Goal: Navigation & Orientation: Find specific page/section

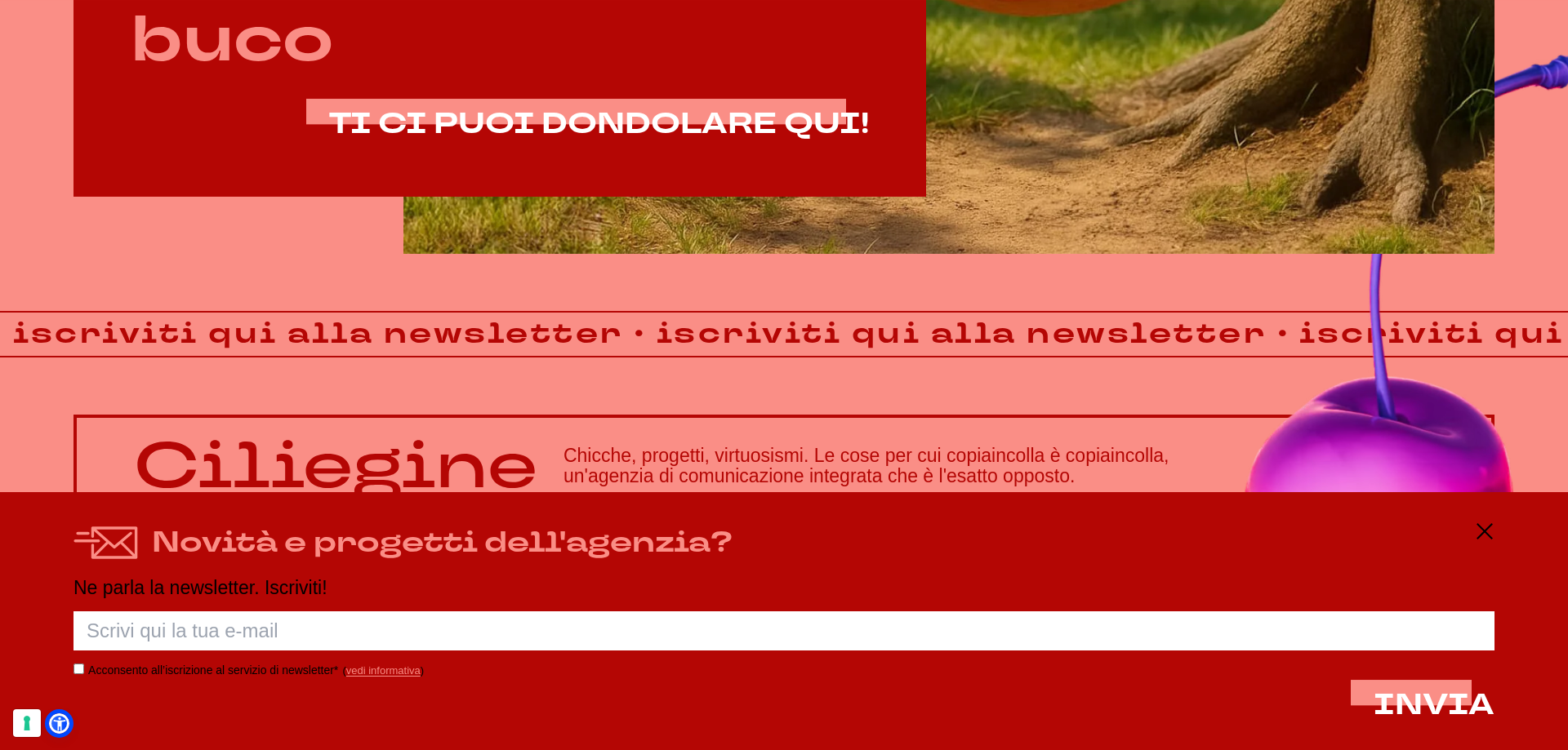
scroll to position [1393, 0]
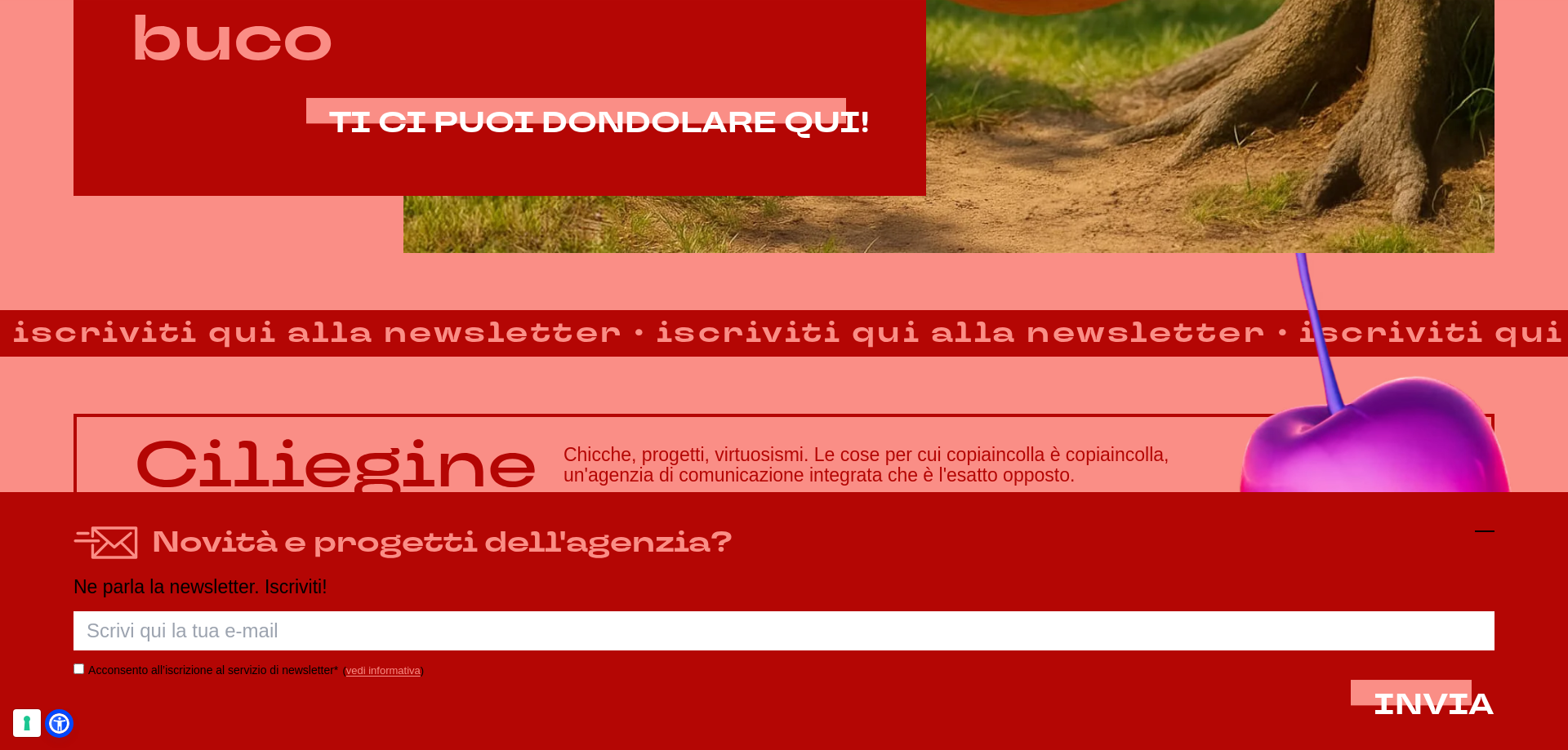
click at [1484, 525] on icon at bounding box center [1484, 531] width 19 height 19
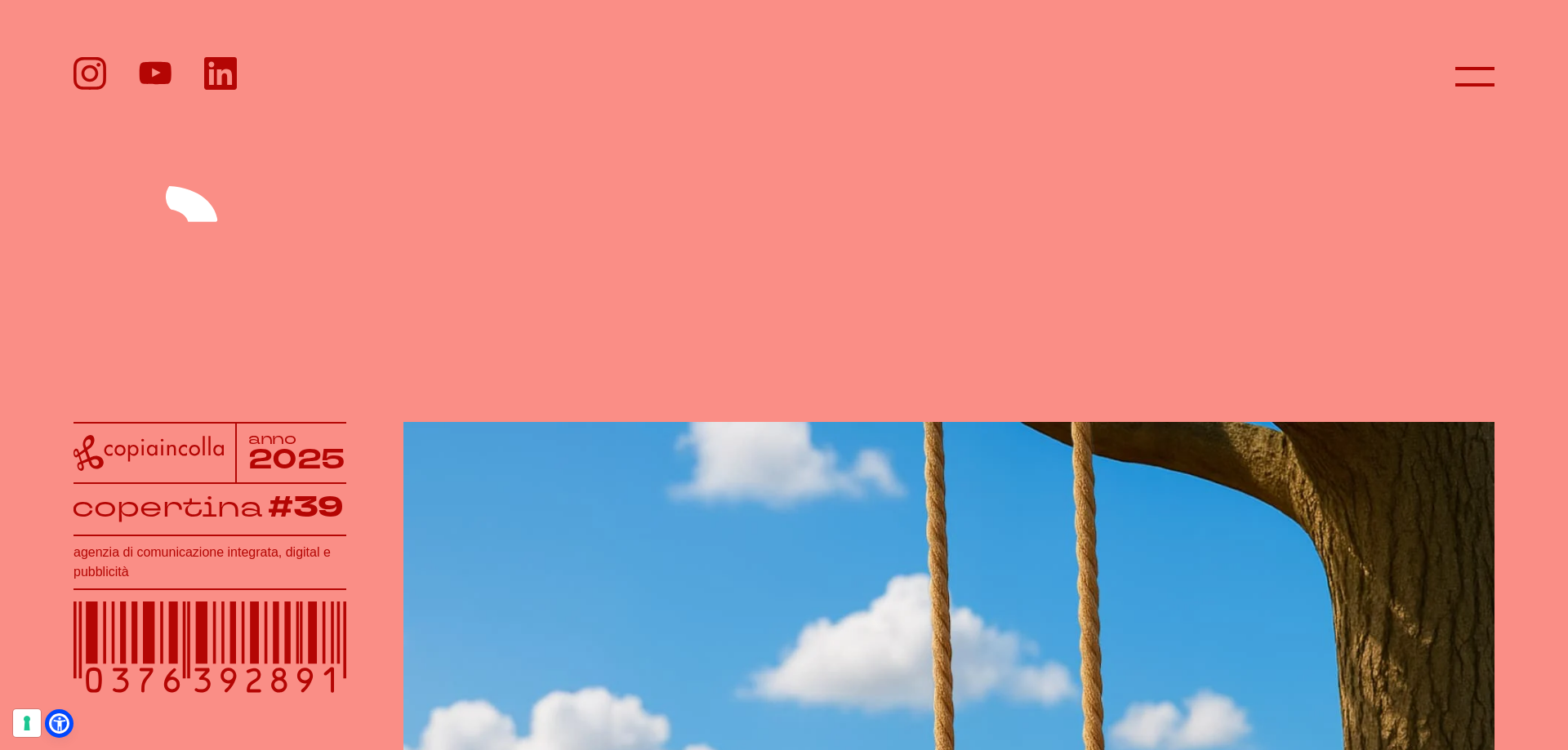
scroll to position [0, 0]
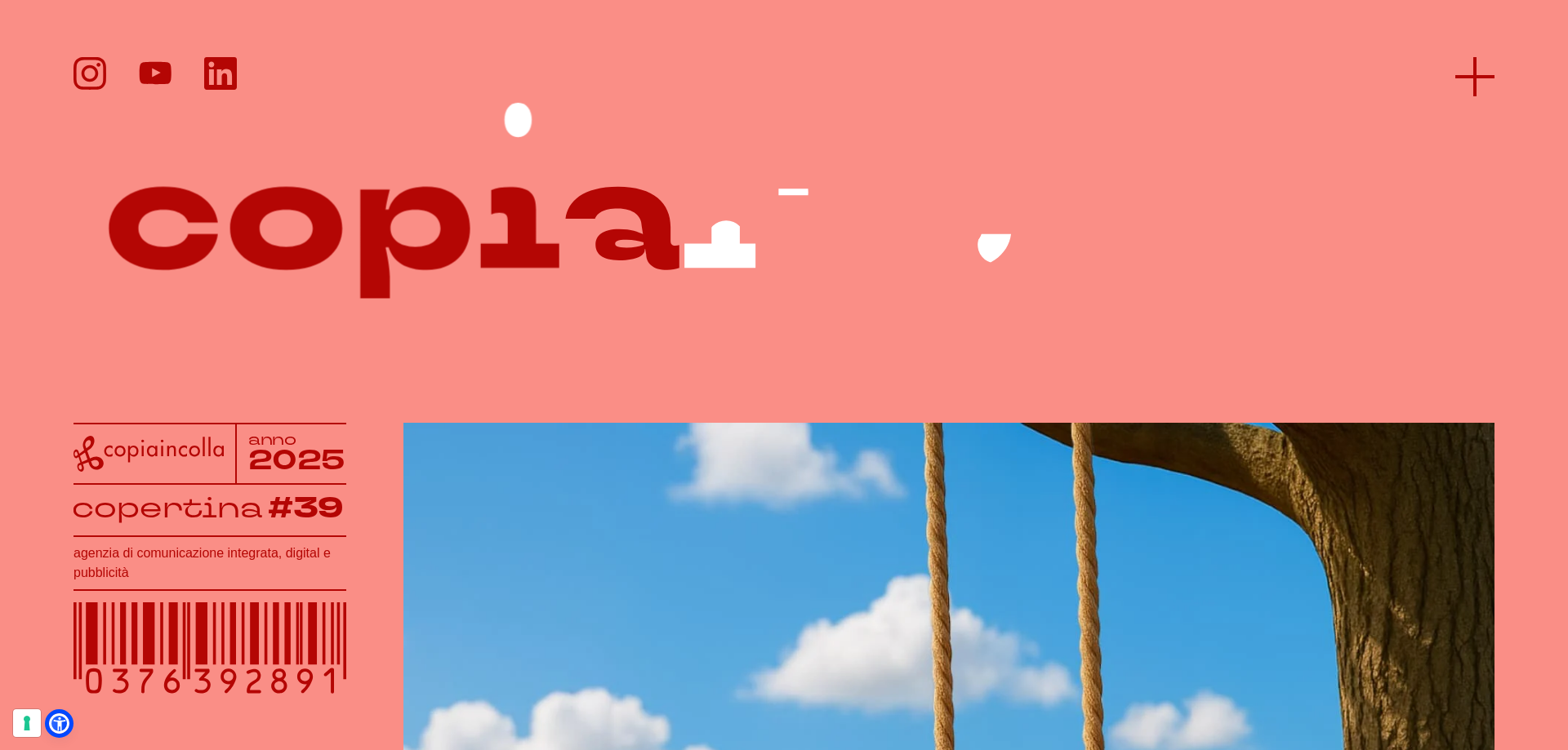
click at [1479, 80] on icon at bounding box center [1474, 76] width 40 height 40
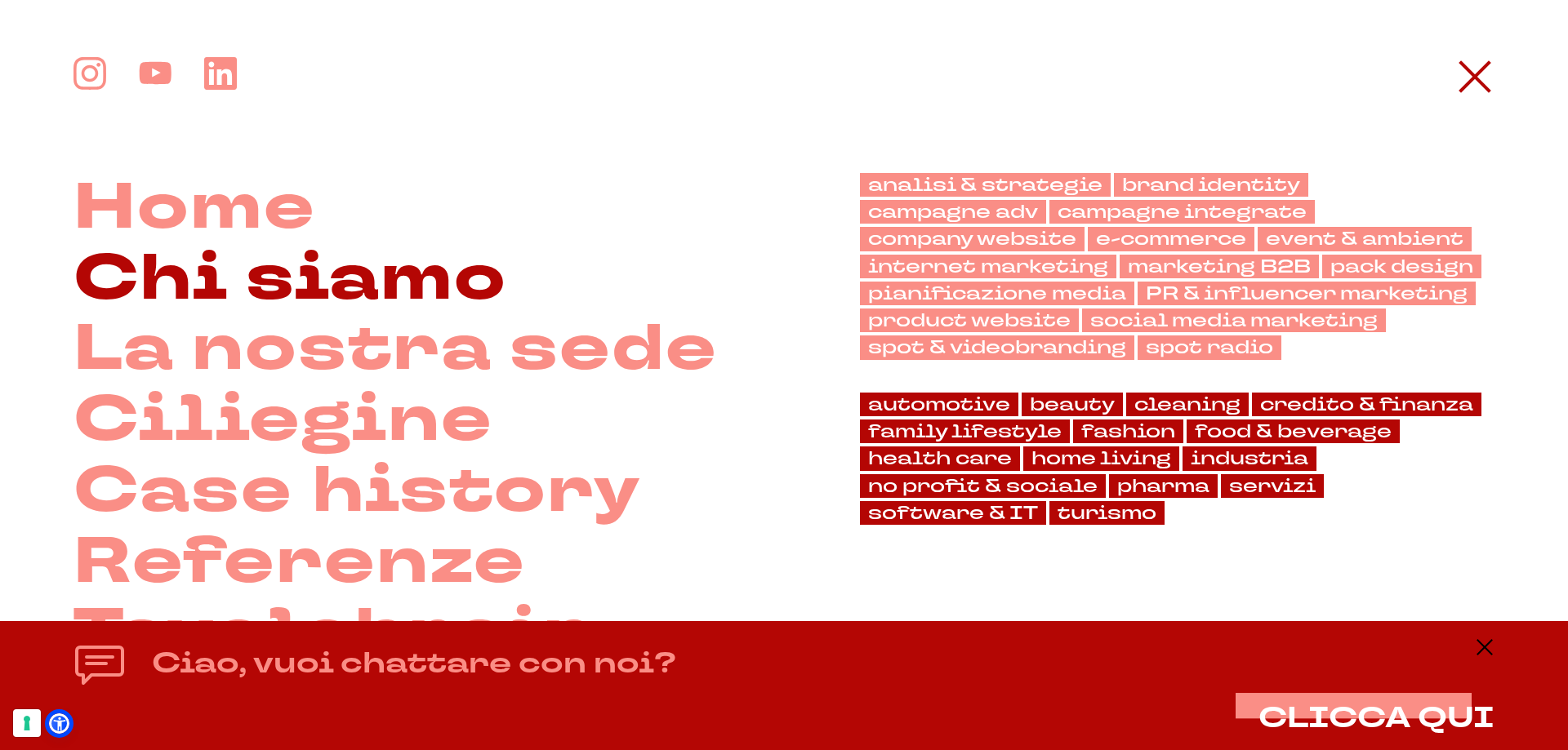
click at [193, 258] on link "Chi siamo" at bounding box center [290, 280] width 434 height 71
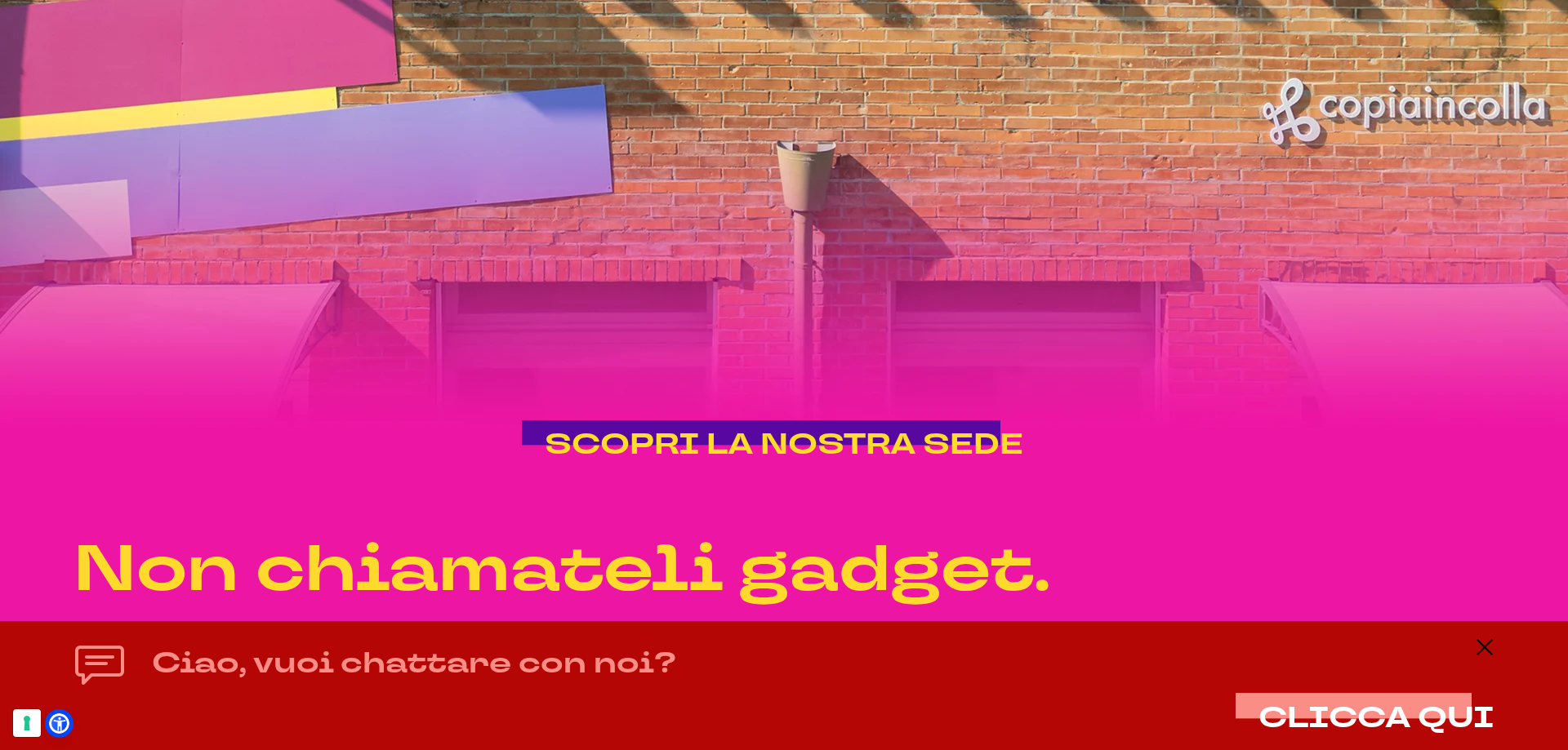
scroll to position [2694, 0]
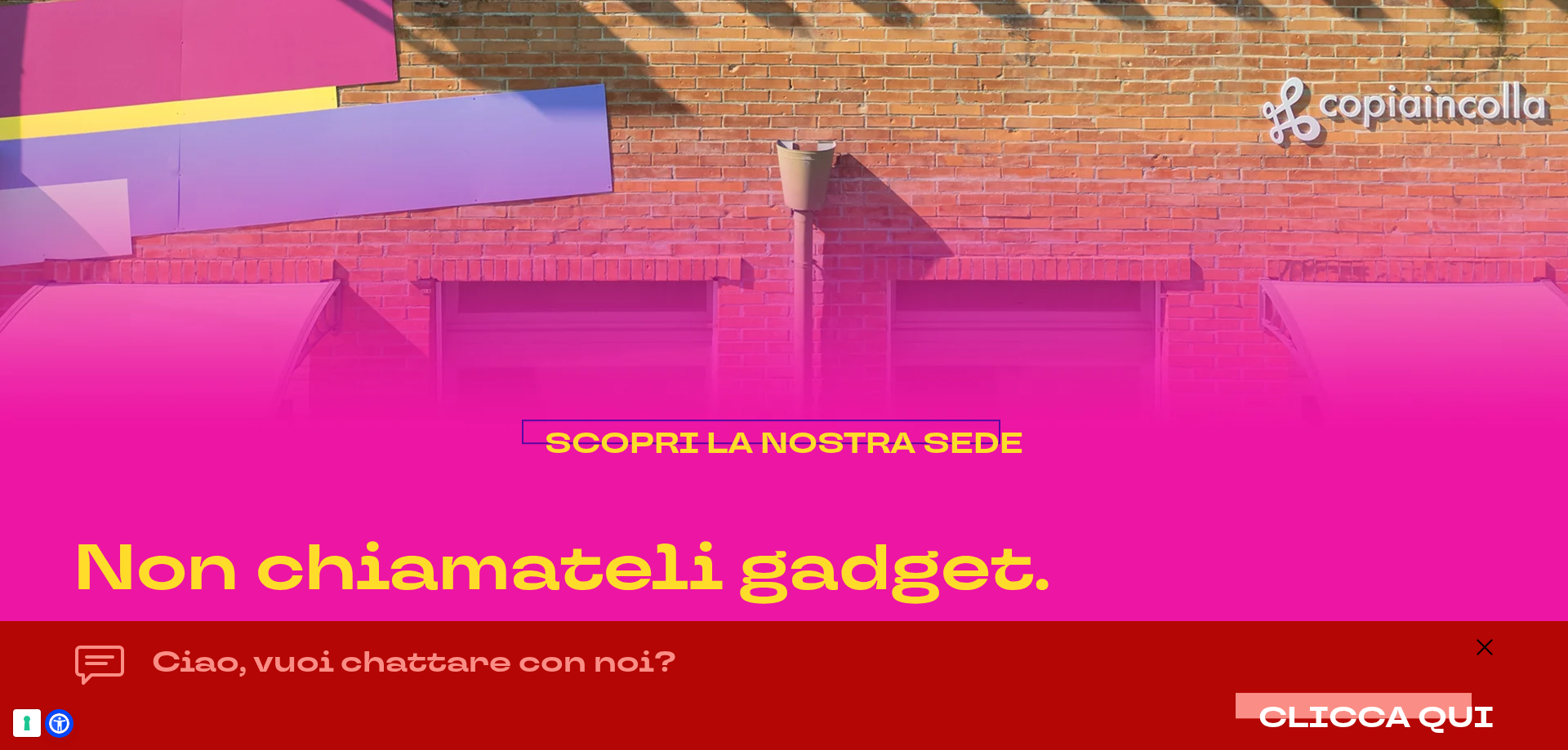
click at [954, 437] on span "SCOPRI LA NOSTRA SEDE" at bounding box center [784, 443] width 478 height 40
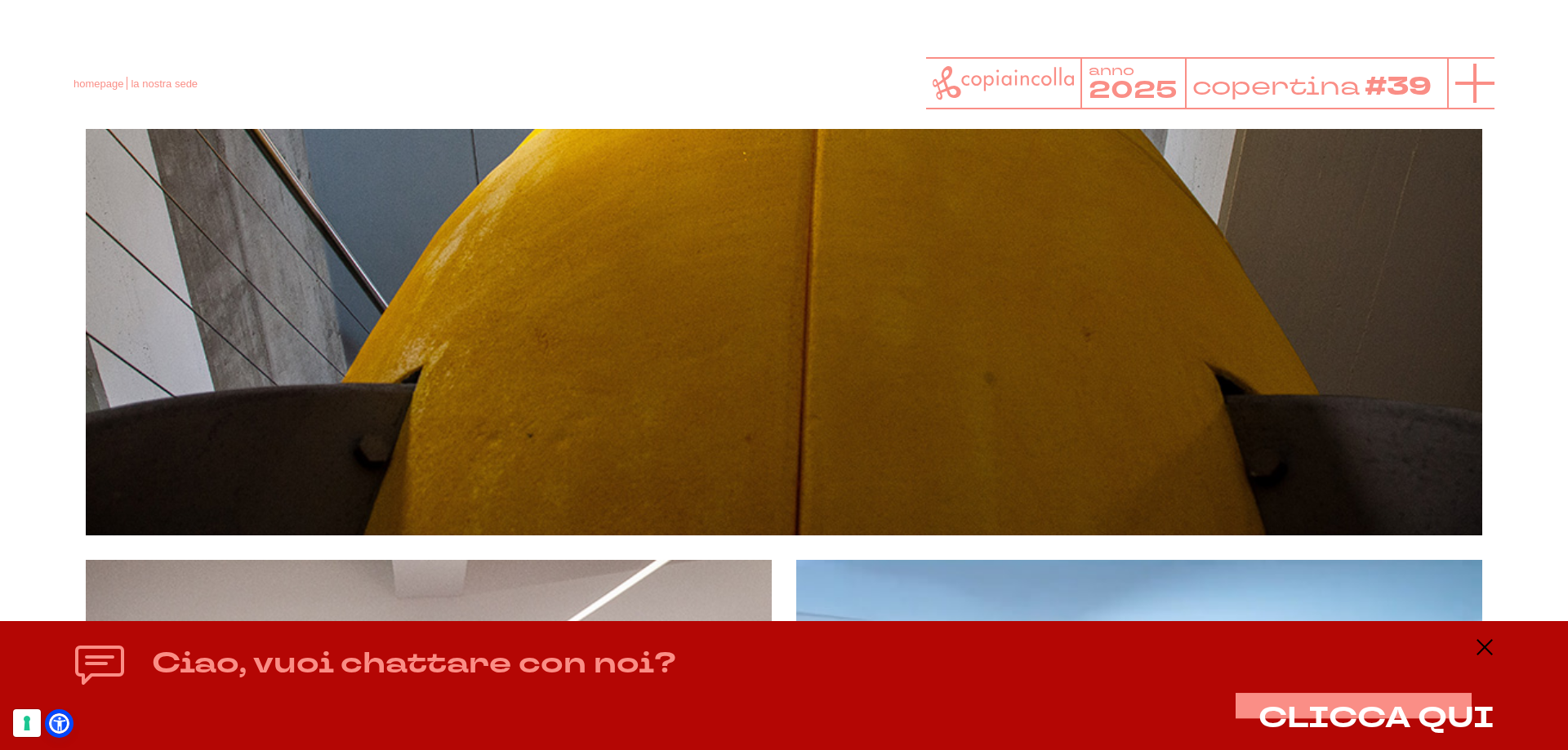
scroll to position [5942, 0]
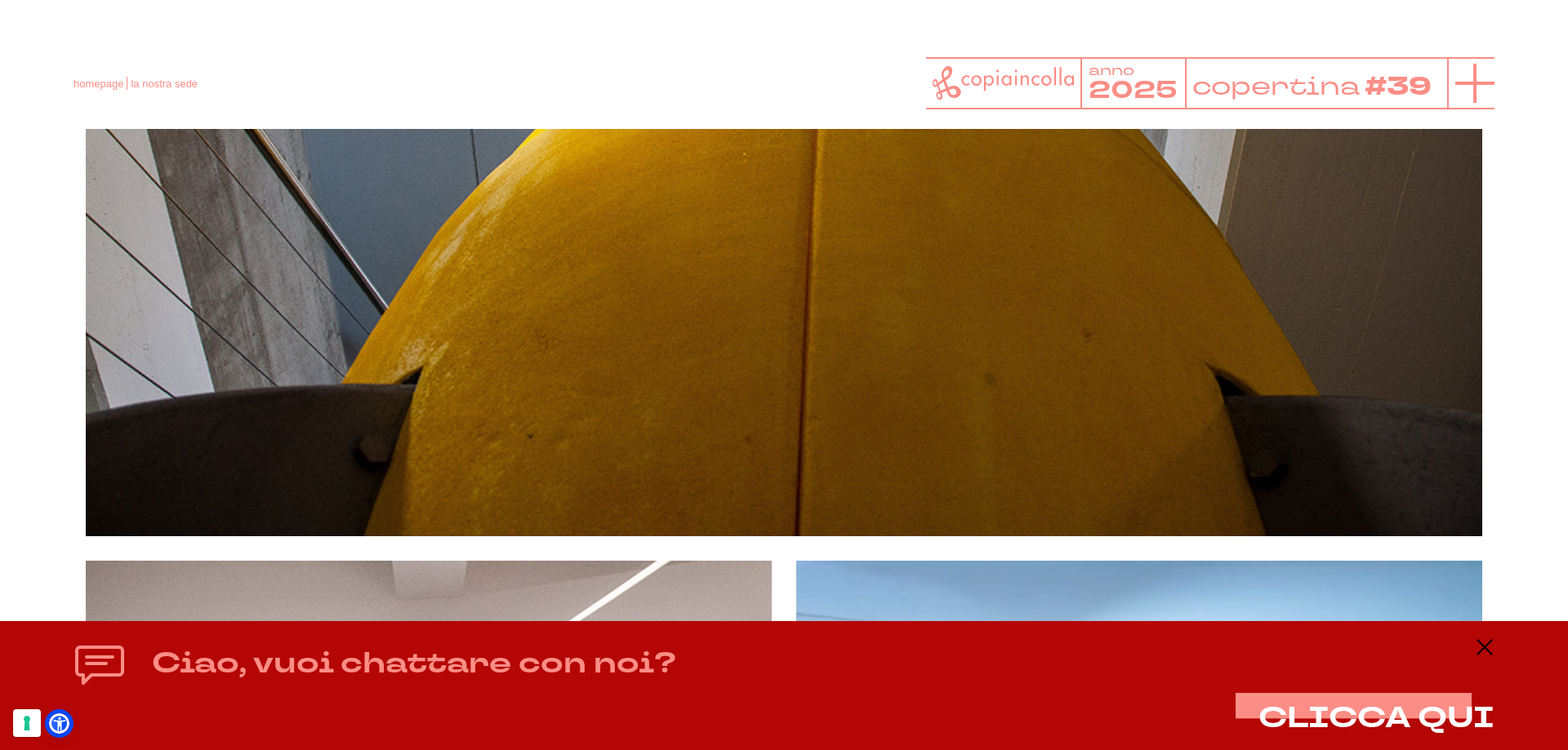
click at [1464, 83] on line at bounding box center [1474, 83] width 40 height 0
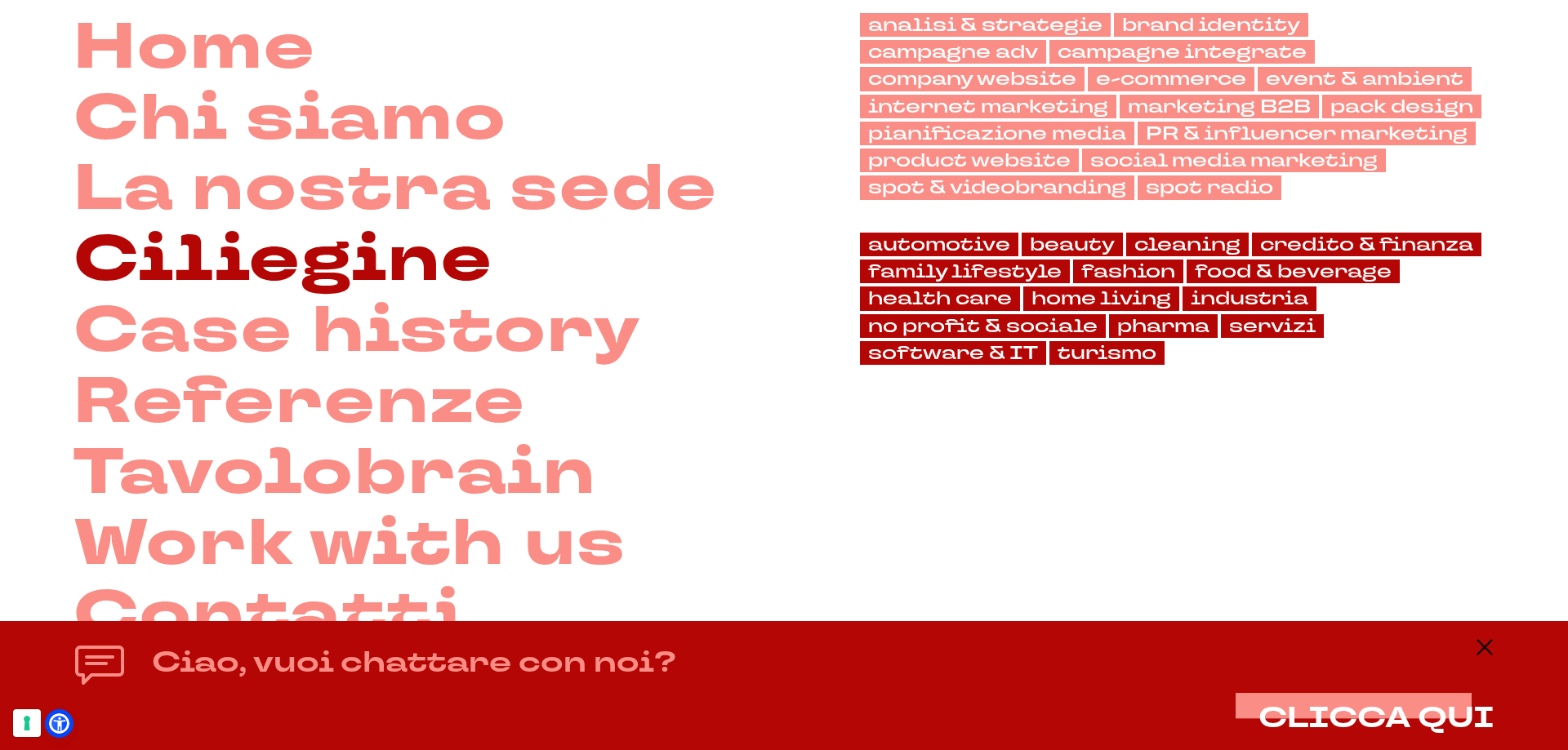
scroll to position [163, 0]
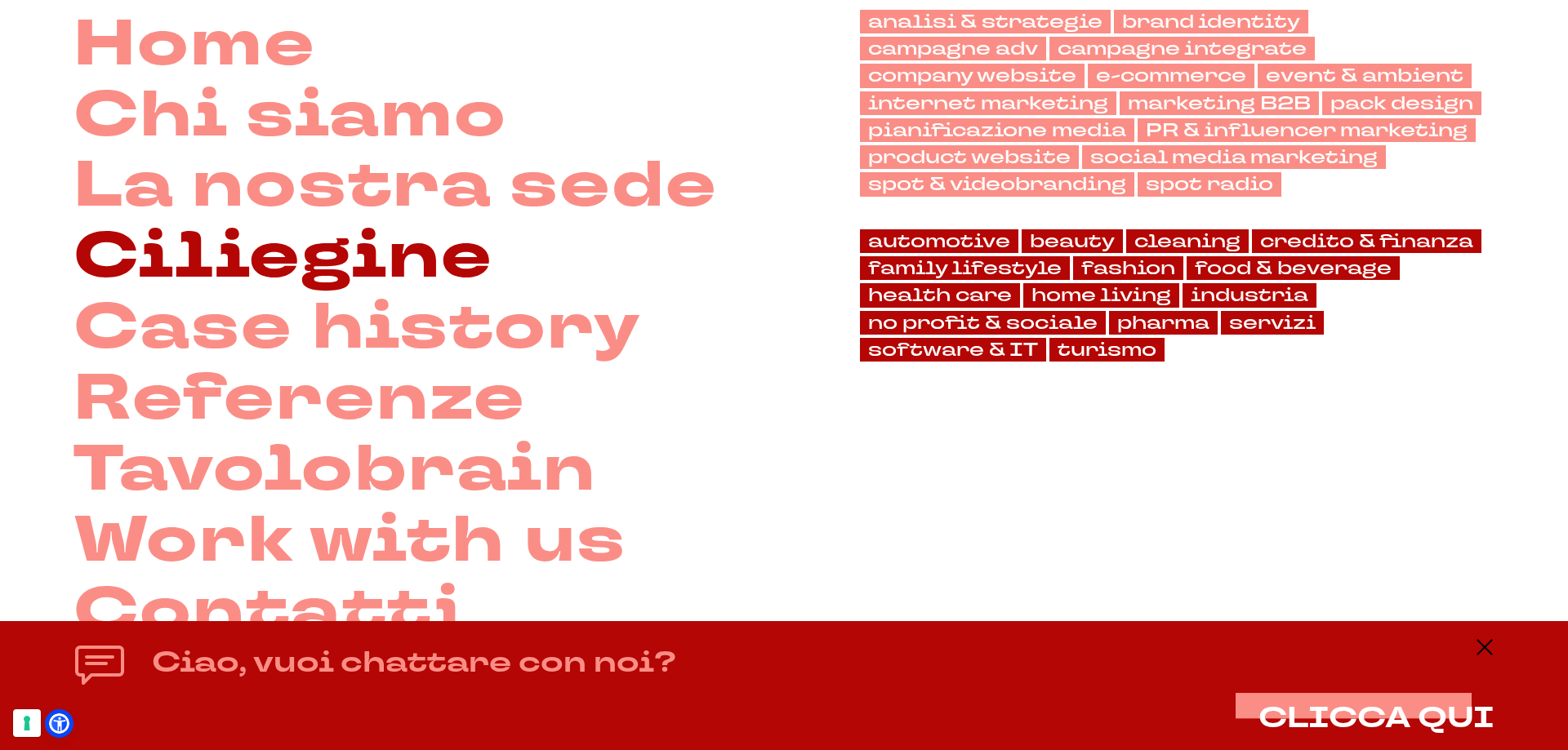
click at [365, 256] on link "Ciliegine" at bounding box center [283, 257] width 419 height 71
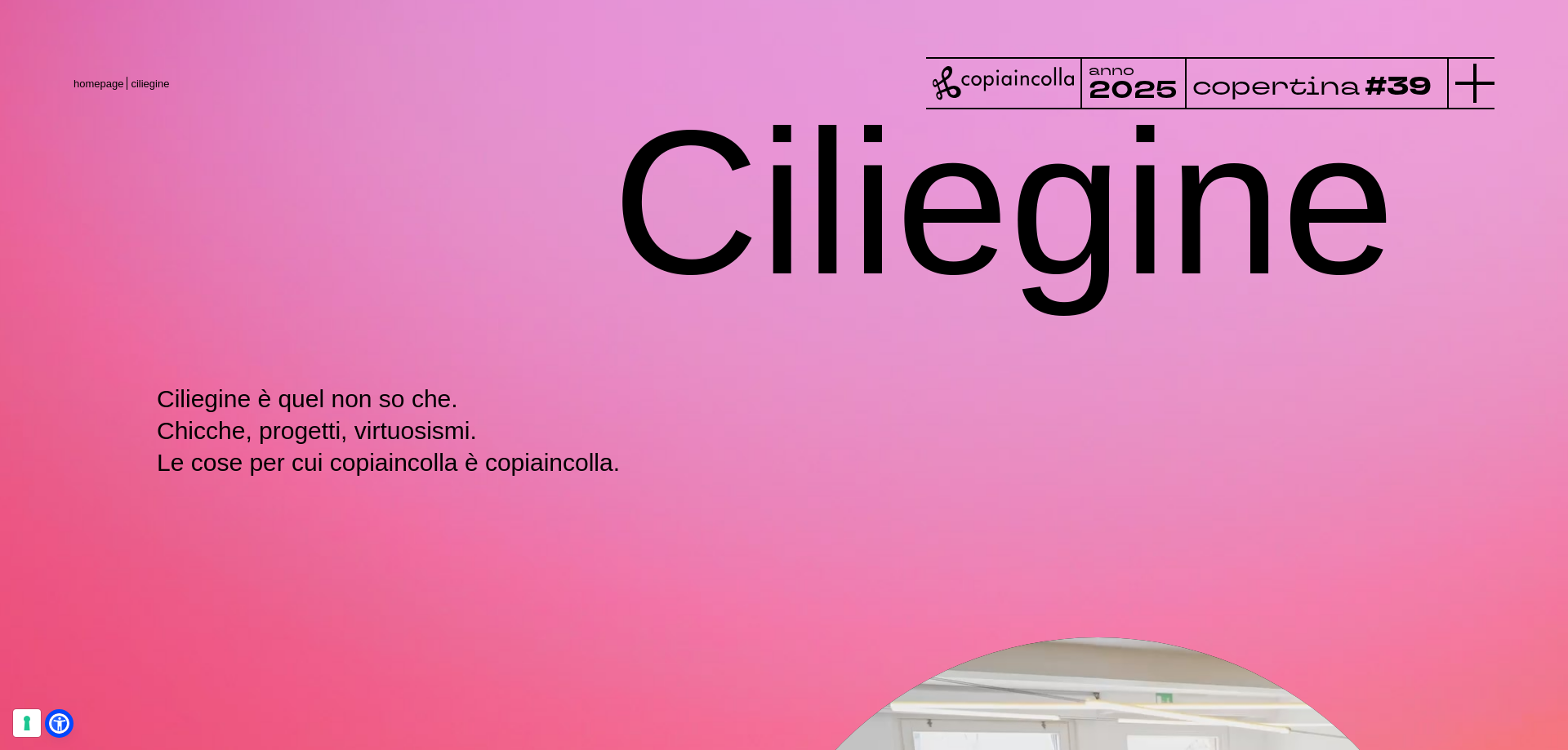
click at [1473, 88] on icon at bounding box center [1474, 83] width 40 height 40
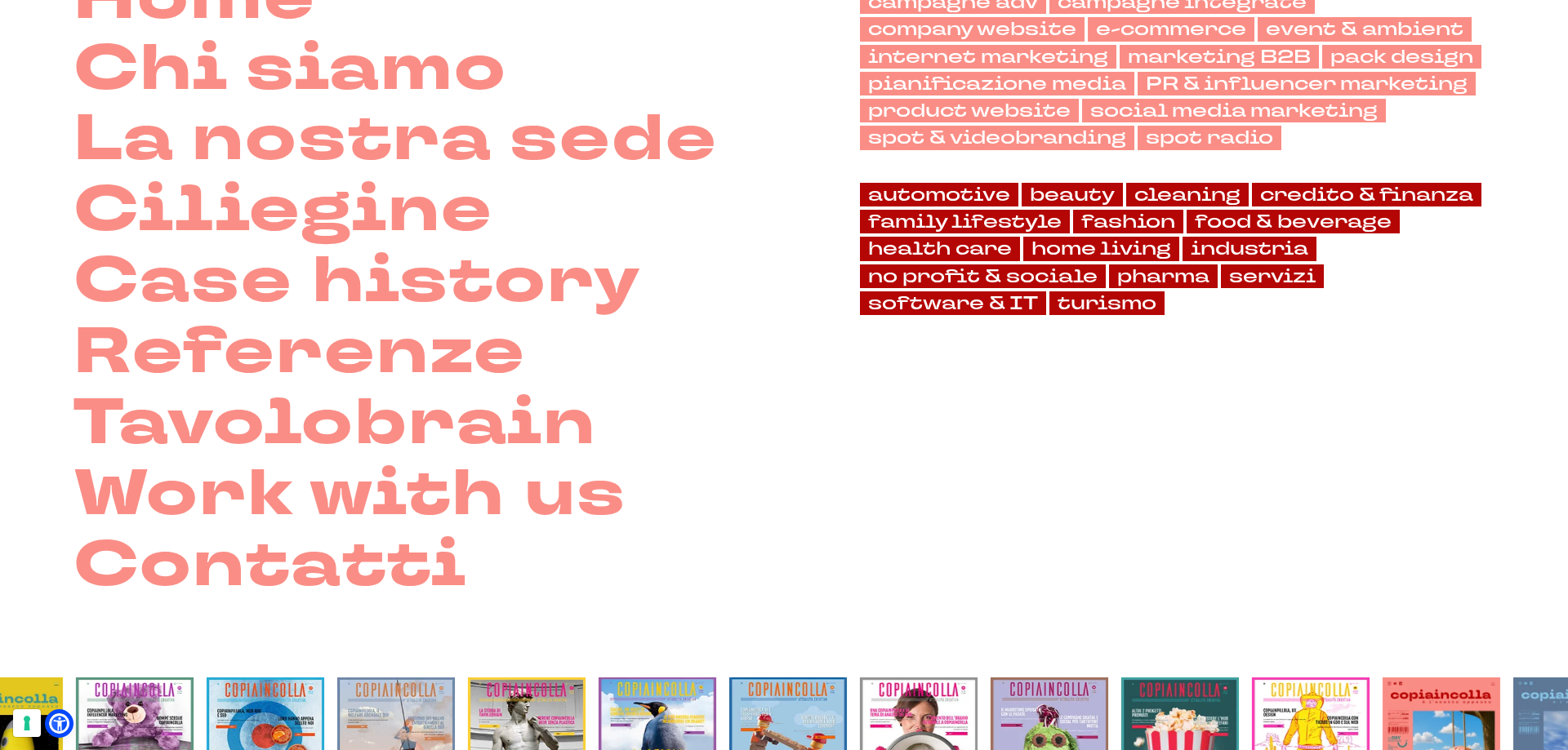
scroll to position [245, 0]
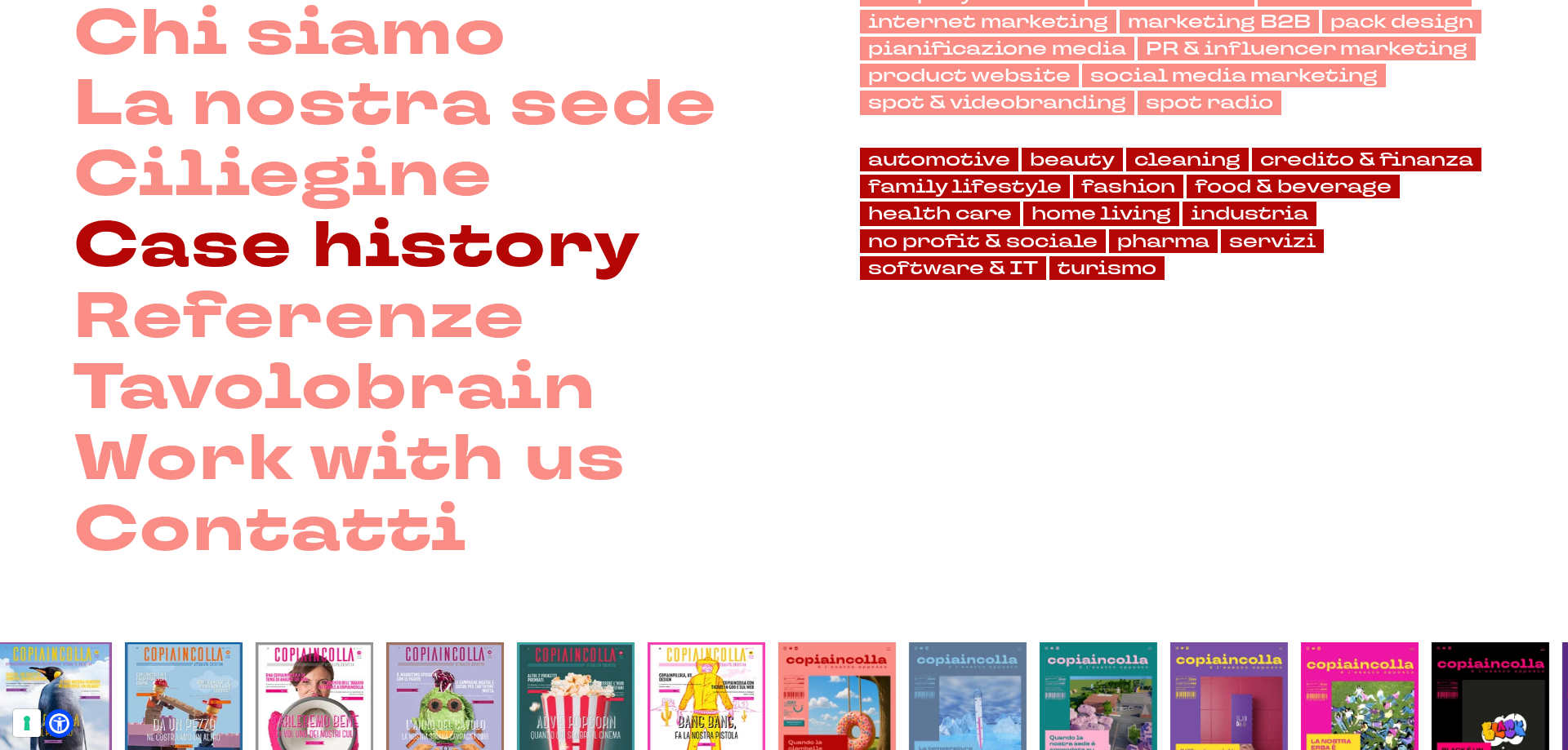
click at [416, 261] on link "Case history" at bounding box center [357, 247] width 568 height 71
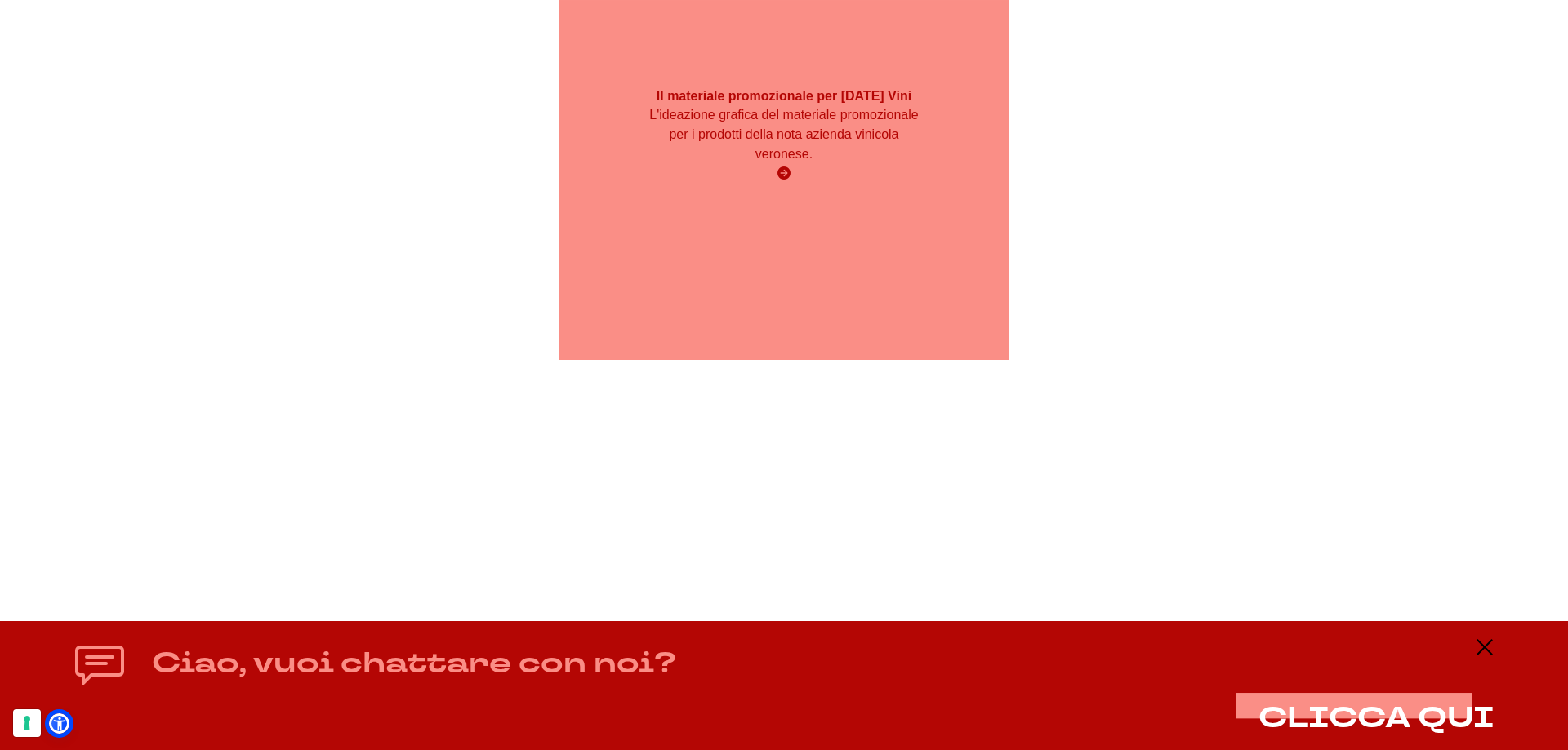
scroll to position [10059, 0]
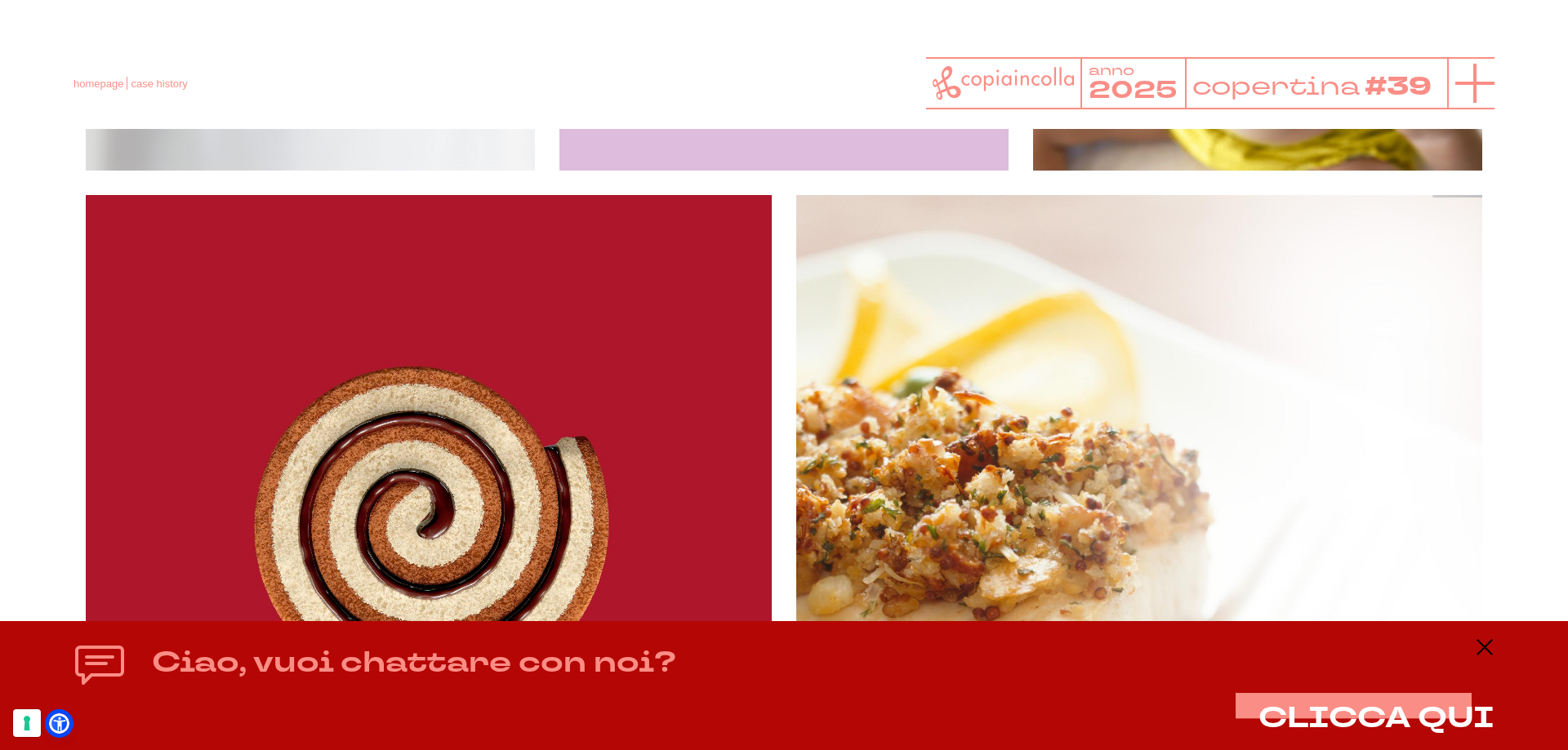
click at [1488, 89] on icon at bounding box center [1474, 83] width 40 height 40
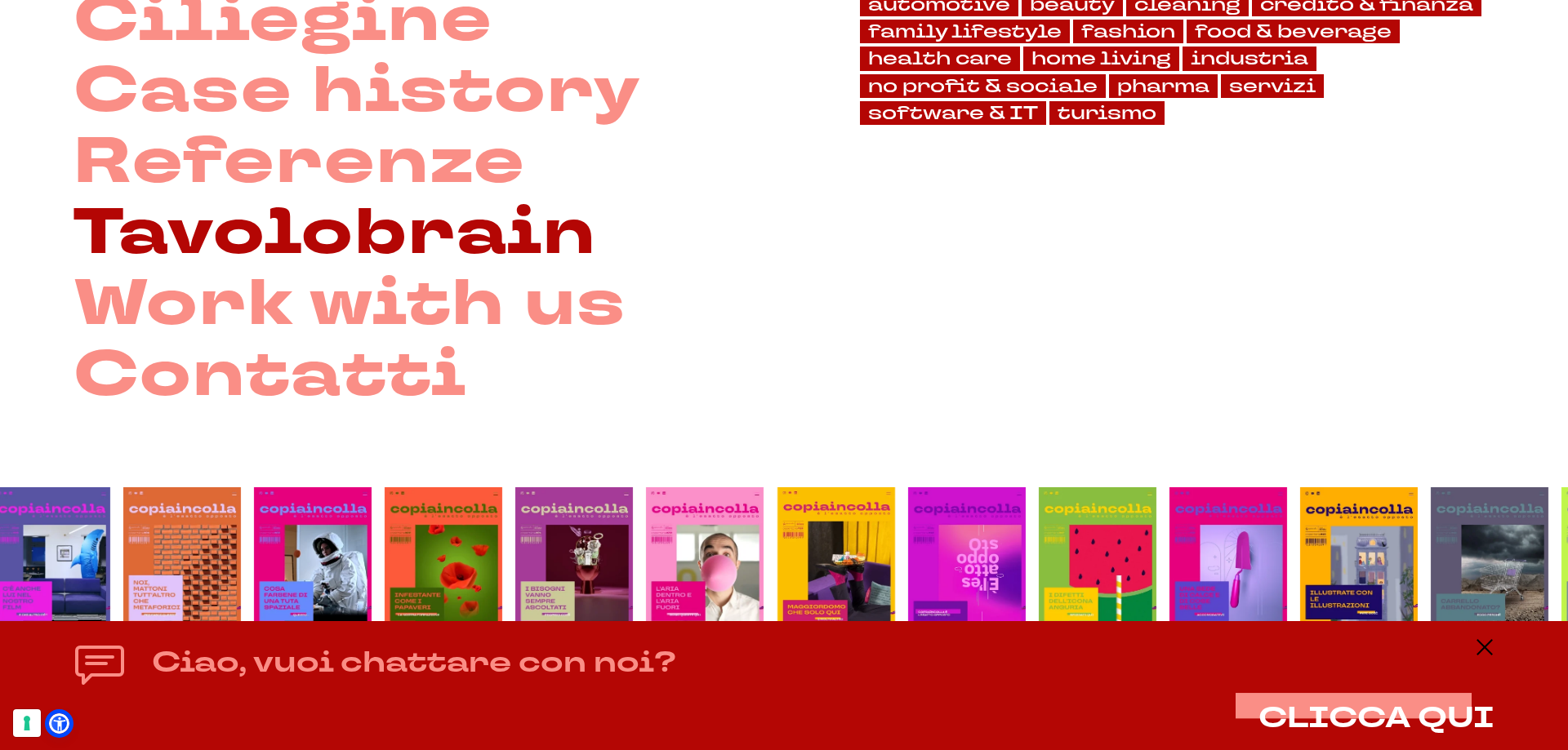
scroll to position [403, 0]
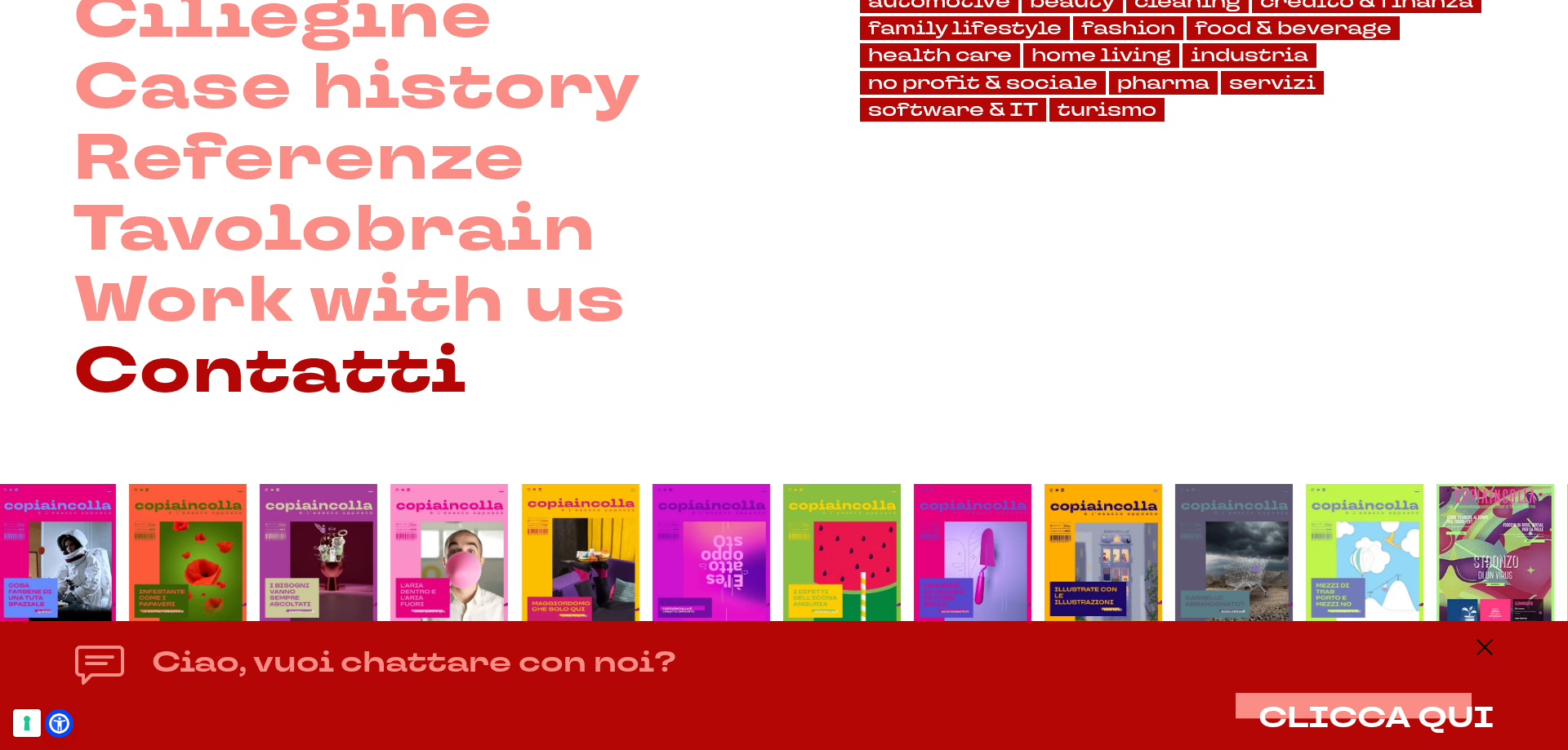
click at [334, 369] on link "Contatti" at bounding box center [270, 373] width 393 height 71
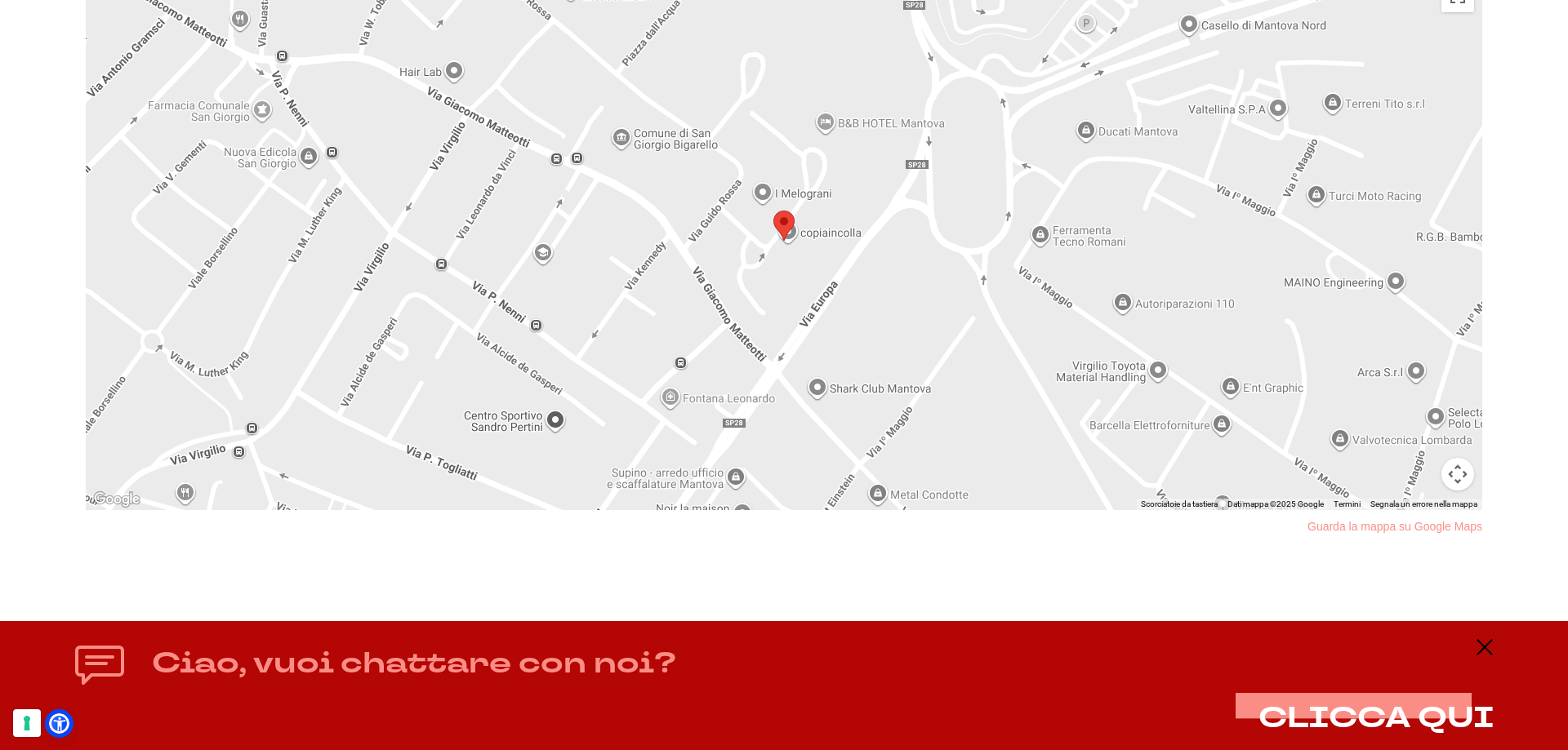
scroll to position [1414, 0]
